Goal: Task Accomplishment & Management: Complete application form

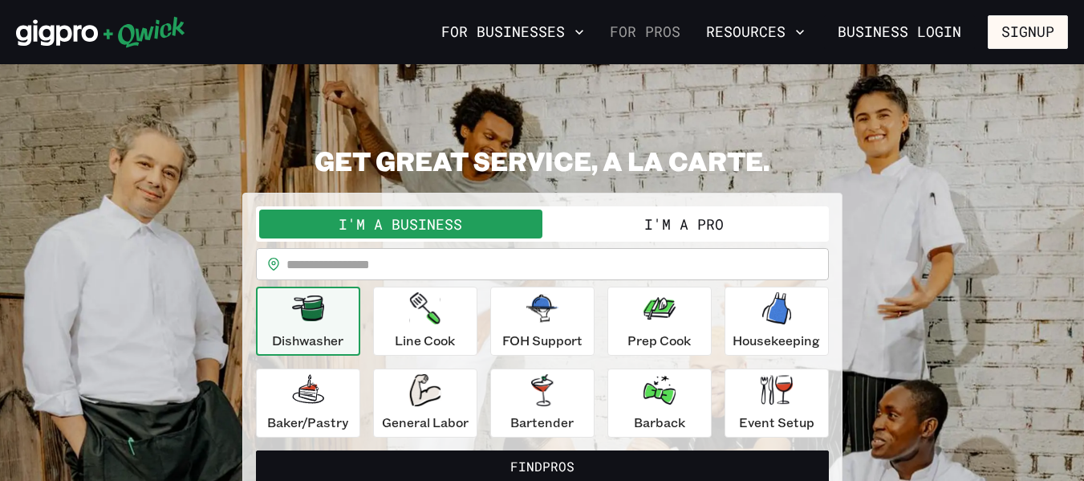
click at [675, 32] on link "For Pros" at bounding box center [644, 31] width 83 height 27
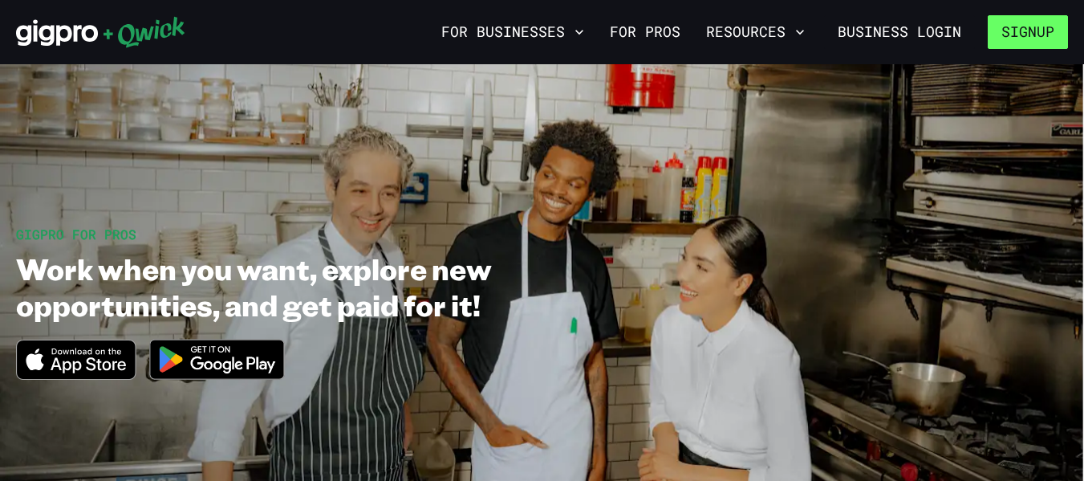
click at [1046, 27] on button "Signup" at bounding box center [1028, 32] width 80 height 34
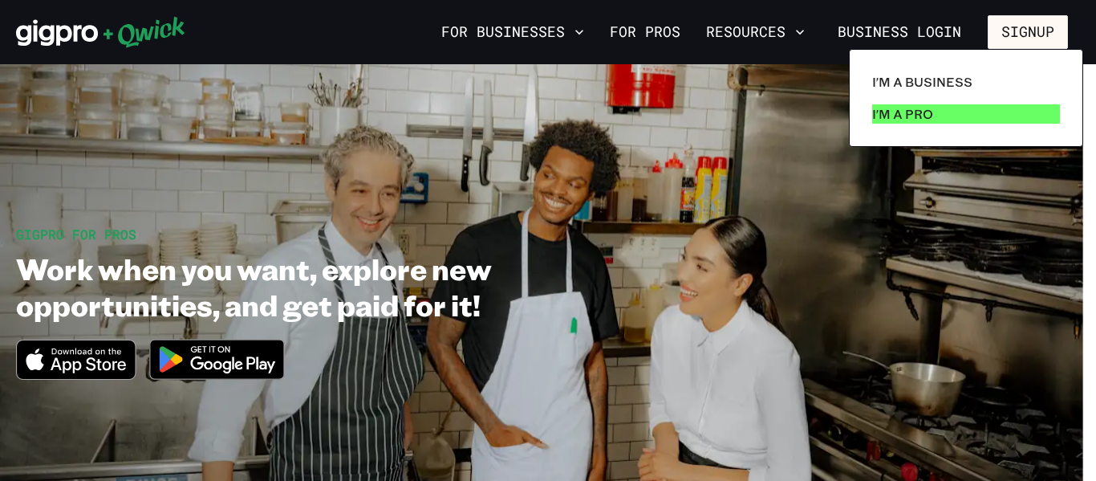
click at [935, 111] on link "I'm a Pro" at bounding box center [966, 114] width 201 height 32
click at [896, 112] on p "I'm a Pro" at bounding box center [902, 113] width 61 height 19
